Goal: Task Accomplishment & Management: Manage account settings

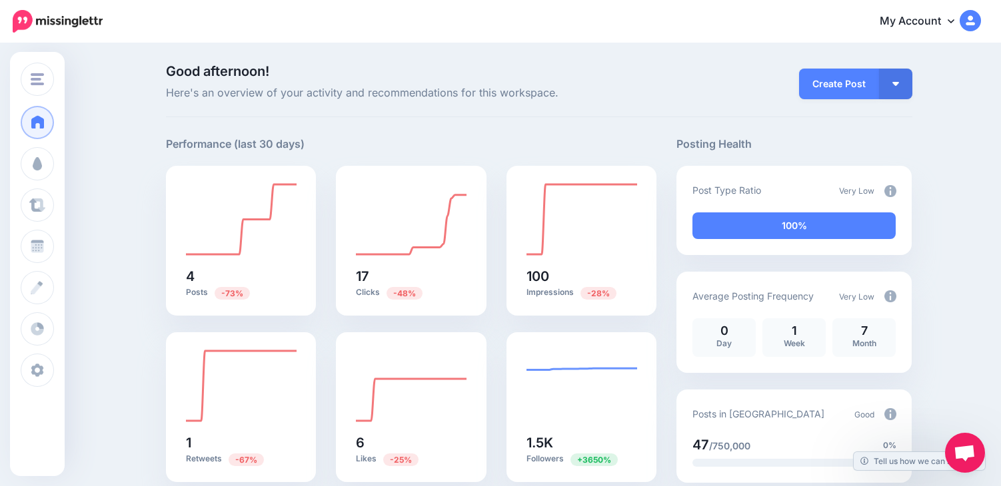
click at [892, 191] on img at bounding box center [890, 191] width 12 height 12
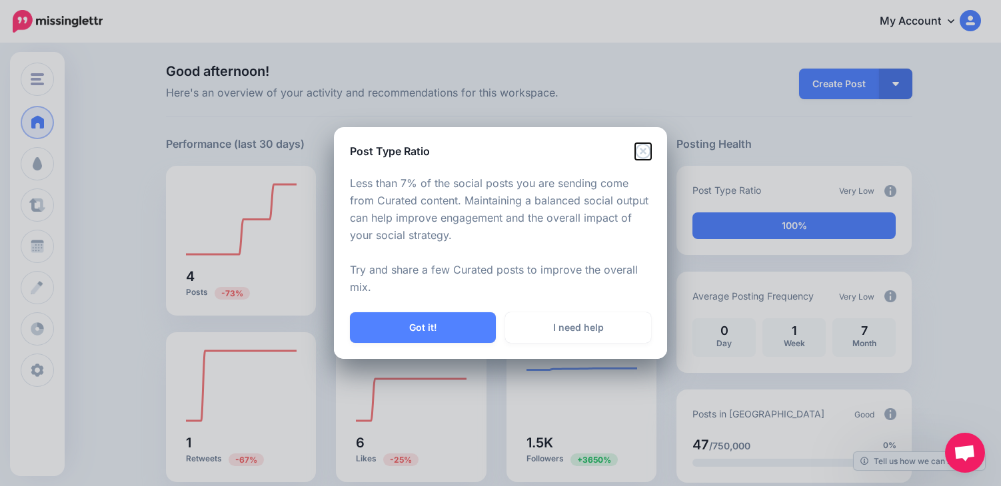
click at [648, 149] on icon "Close" at bounding box center [643, 151] width 16 height 16
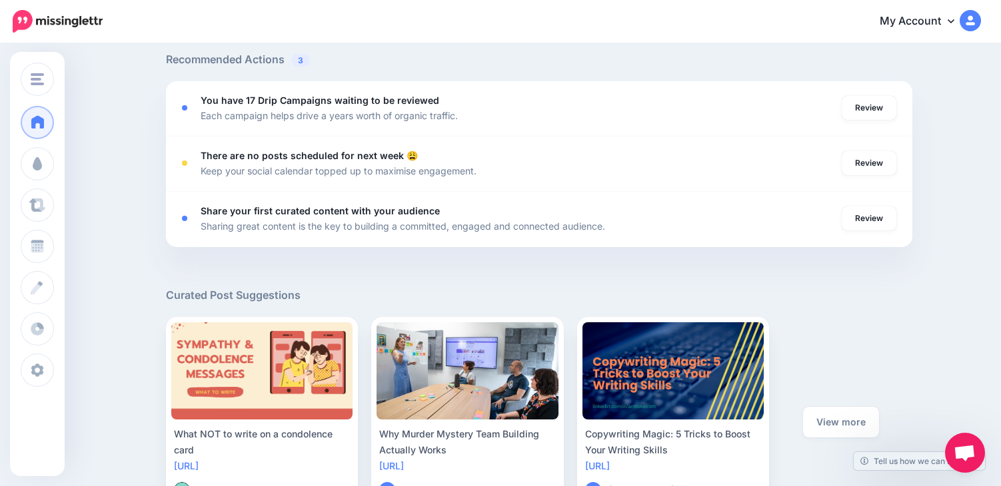
scroll to position [509, 0]
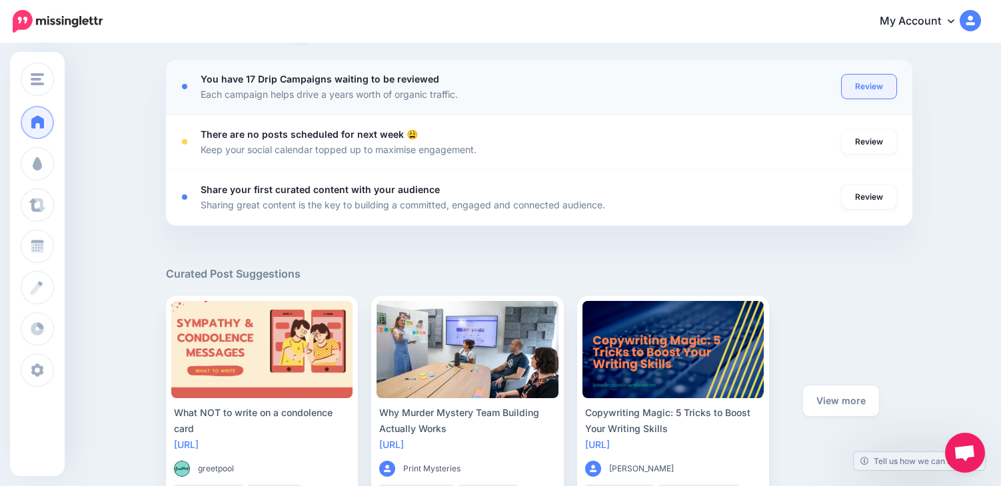
click at [857, 84] on link "Review" at bounding box center [868, 87] width 55 height 24
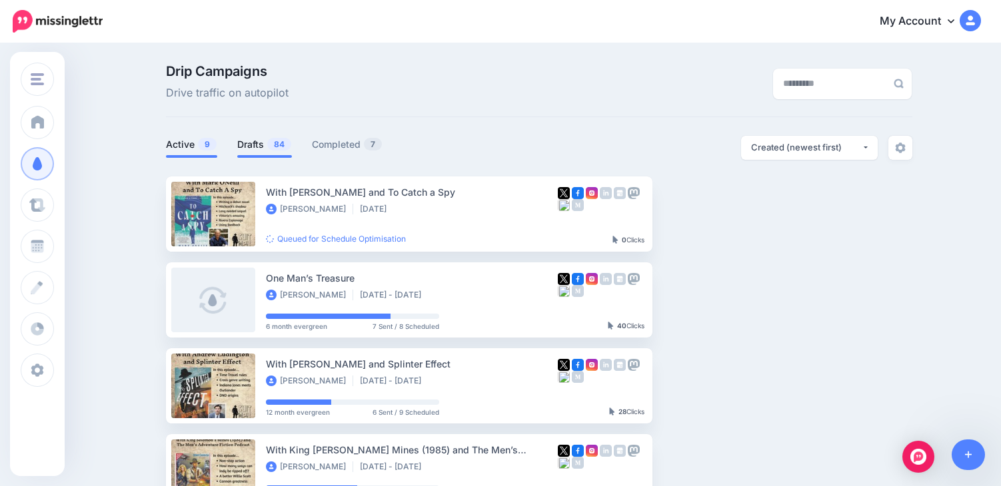
click at [257, 141] on link "Drafts 84" at bounding box center [264, 145] width 55 height 16
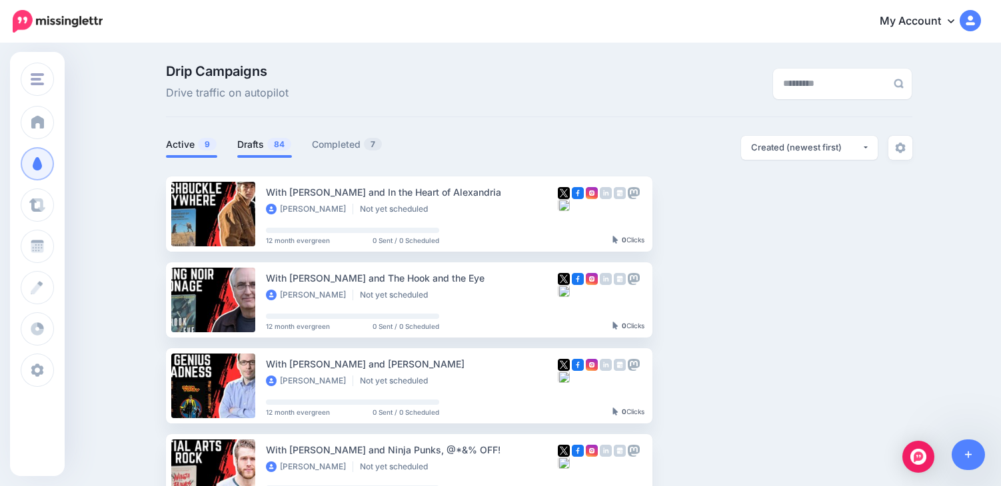
click at [181, 137] on link "Active 9" at bounding box center [191, 145] width 51 height 16
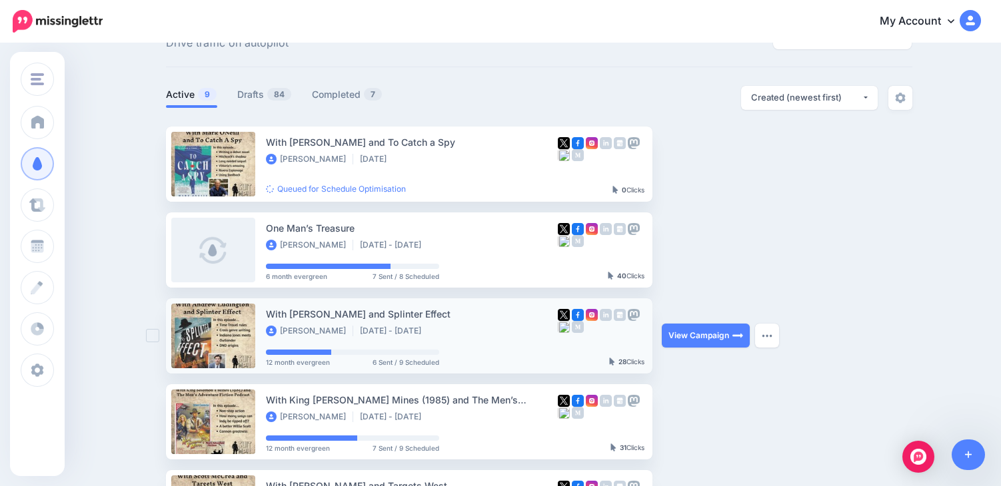
scroll to position [66, 0]
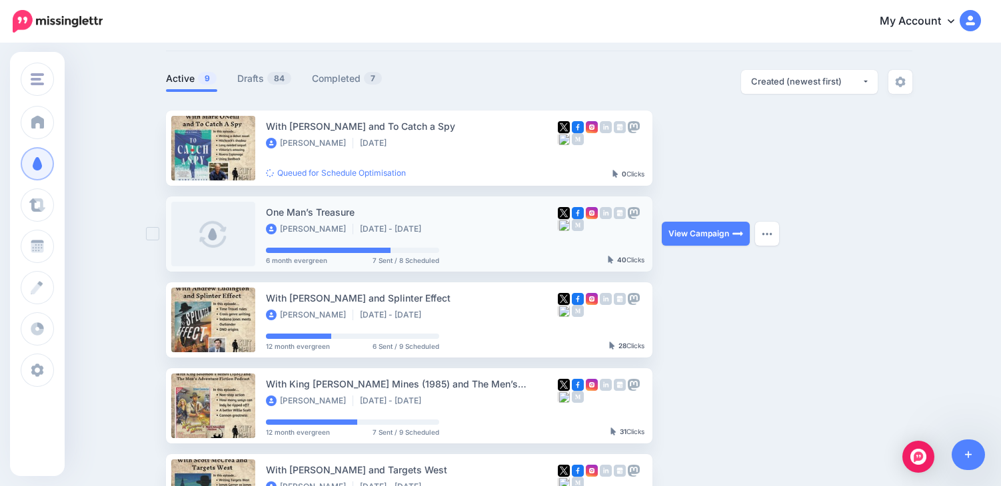
click at [463, 246] on div "One Man’s Treasure Terrance Layhew Jun 7 - Dec 5 2025 6 month evergreen 7 Sent …" at bounding box center [412, 234] width 292 height 59
click at [708, 229] on link "View Campaign" at bounding box center [706, 234] width 88 height 24
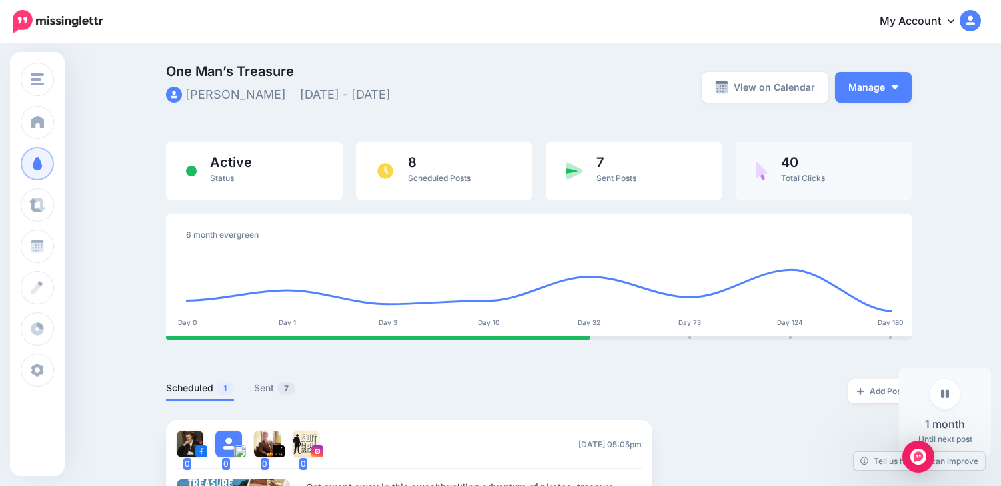
click at [807, 154] on div "40 Total Clicks" at bounding box center [823, 171] width 177 height 59
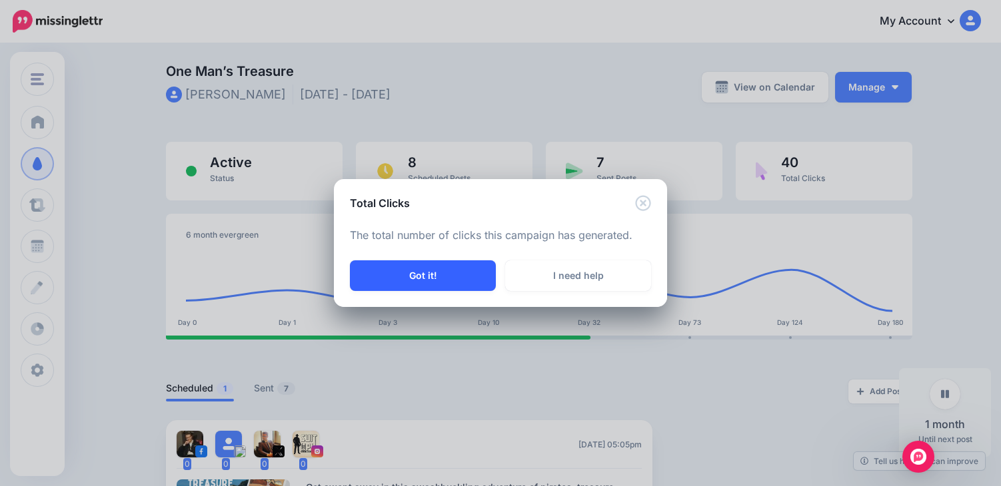
click at [452, 279] on button "Got it!" at bounding box center [423, 275] width 146 height 31
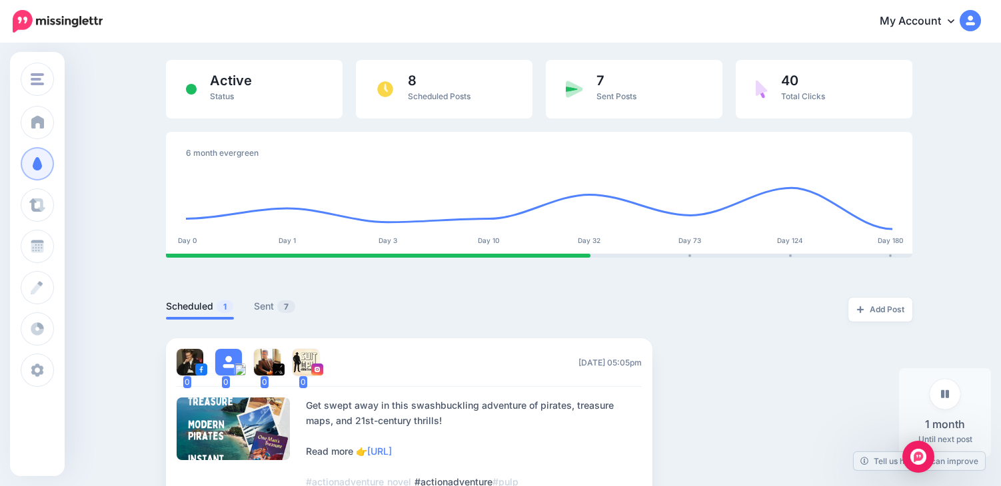
scroll to position [98, 0]
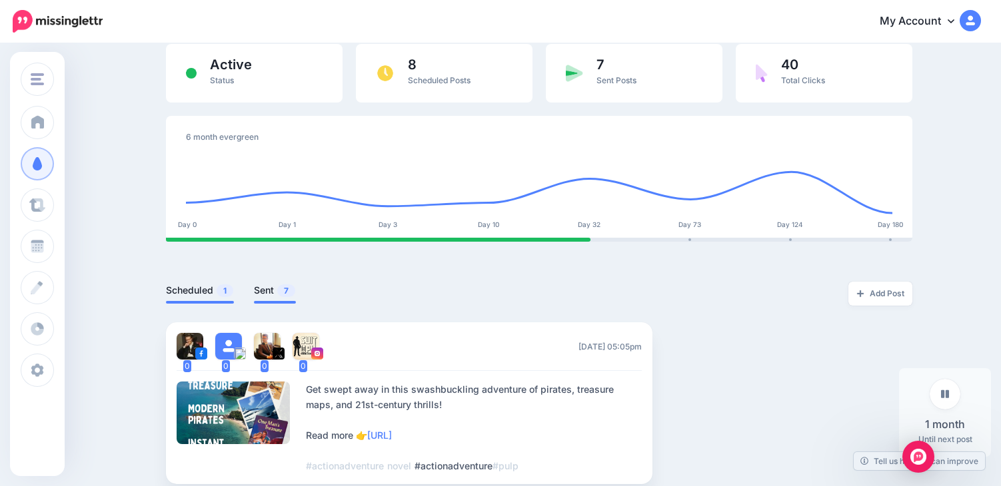
click at [272, 288] on link "Sent 7" at bounding box center [275, 290] width 42 height 16
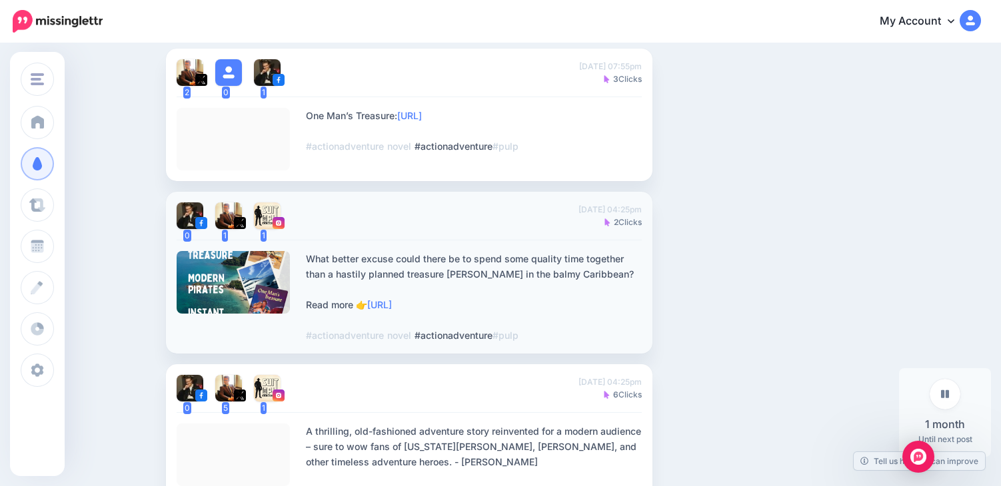
scroll to position [364, 0]
